Goal: Task Accomplishment & Management: Complete application form

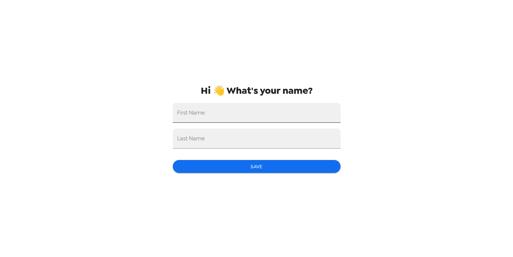
click at [249, 115] on input "First Name" at bounding box center [257, 113] width 168 height 20
type input "sofia"
type input "siman"
click at [204, 168] on button "Save" at bounding box center [257, 166] width 168 height 13
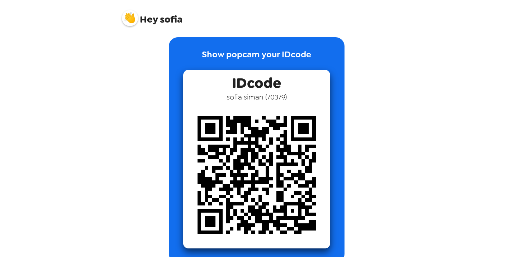
scroll to position [9, 0]
